Goal: Check status

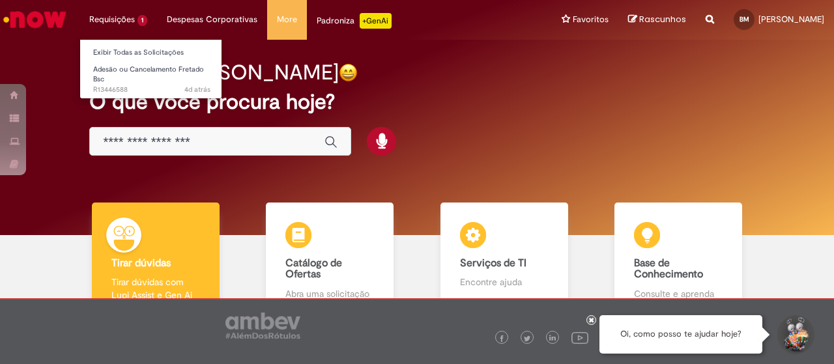
click at [126, 24] on li "Requisições 1 Exibir Todas as Solicitações Adesão ou Cancelamento Fretado Bsc 4…" at bounding box center [119, 19] width 78 height 39
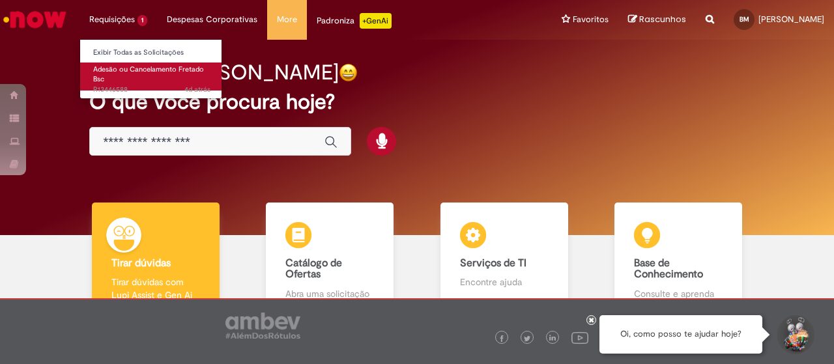
click at [136, 78] on link "Adesão ou Cancelamento Fretado Bsc 4d atrás 4 dias atrás R13446588" at bounding box center [151, 77] width 143 height 28
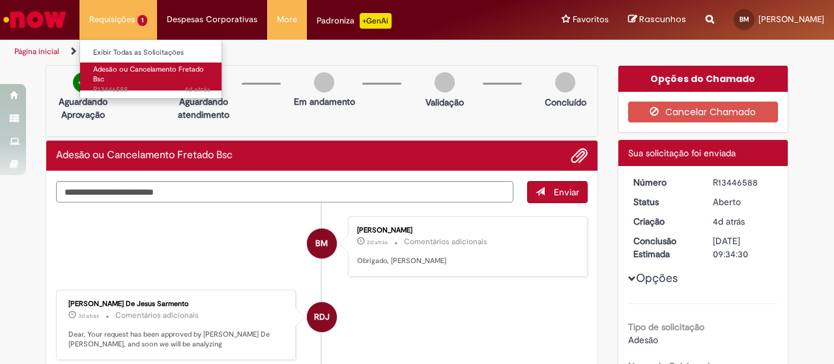
click at [128, 81] on link "Adesão ou Cancelamento Fretado Bsc 4d atrás 4 dias atrás R13446588" at bounding box center [151, 77] width 143 height 28
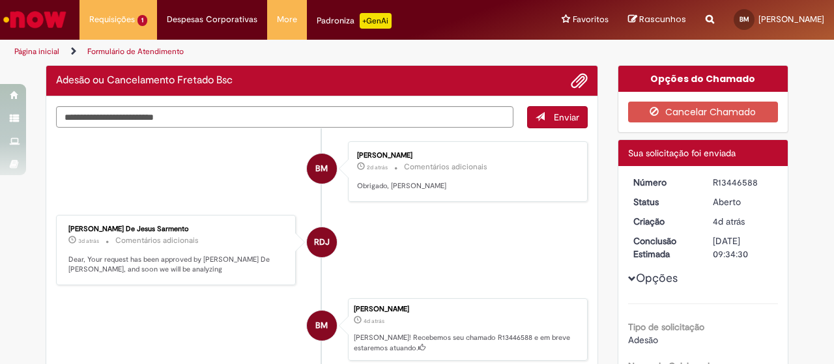
click at [386, 228] on ul "BM Bruno Marinho 2d atrás 2 dias atrás Comentários adicionais Obrigado, Robson …" at bounding box center [322, 270] width 532 height 285
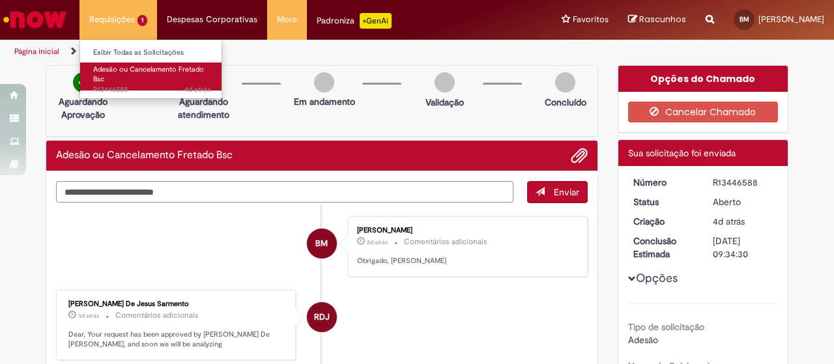
click at [143, 82] on link "Adesão ou Cancelamento Fretado Bsc 4d atrás 4 dias atrás R13446588" at bounding box center [151, 77] width 143 height 28
